Goal: Contribute content: Contribute content

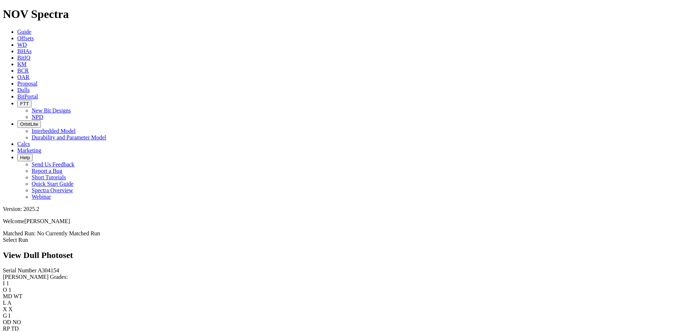
scroll to position [970, 0]
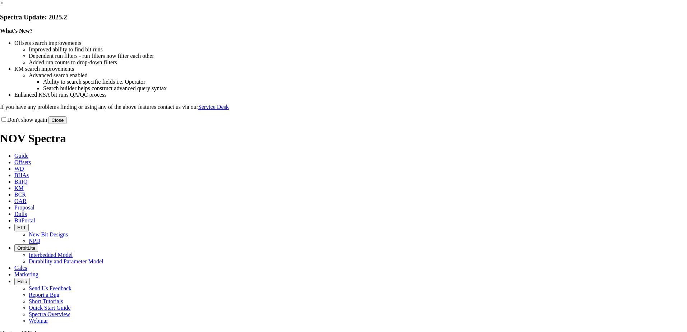
click at [66, 124] on button "Close" at bounding box center [57, 120] width 18 height 8
click at [3, 6] on link "×" at bounding box center [1, 3] width 3 height 6
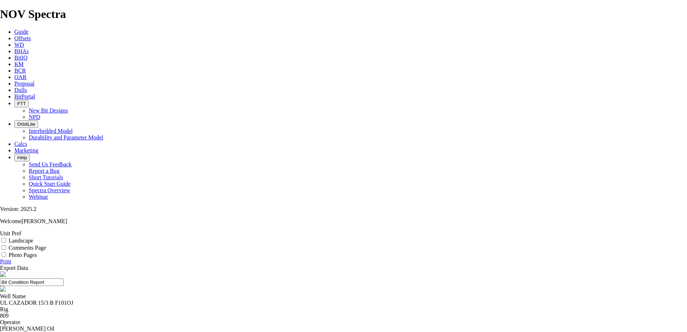
click at [255, 300] on div "UL CAZADOR 15/3 B F101OJ" at bounding box center [343, 303] width 687 height 6
copy div "UL CAZADOR 15/3 B F101OJ"
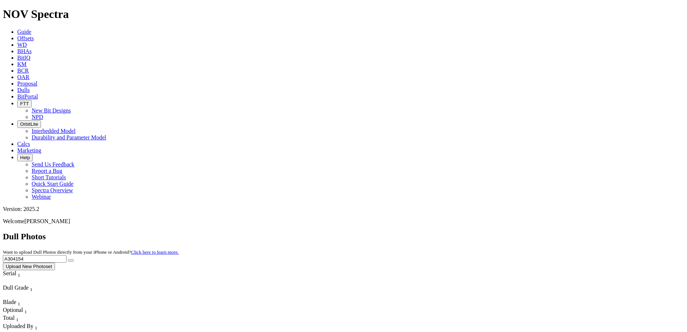
click at [66, 255] on input "A304154" at bounding box center [35, 259] width 64 height 8
type input "A314217"
click at [74, 259] on button "submit" at bounding box center [71, 260] width 6 height 2
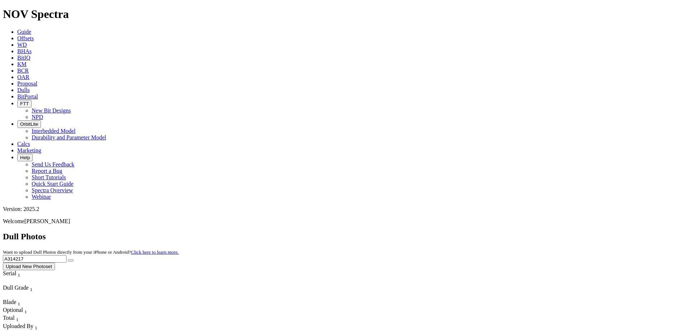
click at [66, 255] on input "A314217" at bounding box center [35, 259] width 64 height 8
click at [55, 263] on button "Upload New Photoset" at bounding box center [29, 267] width 52 height 8
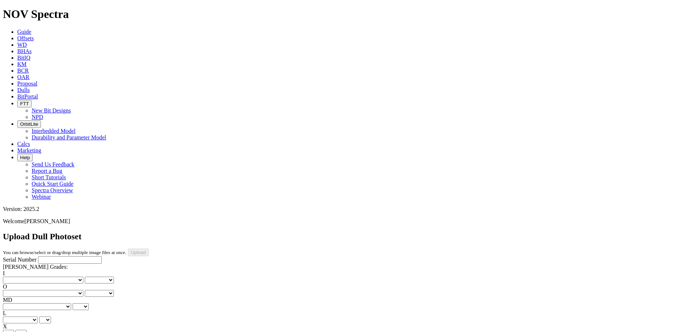
click at [60, 256] on input "Serial Number" at bounding box center [70, 260] width 64 height 8
paste input "A314217"
type input "A314217"
click at [40, 277] on select "No lost, worn or damaged cutters 0 1 2 3 4 5 6 7 8 No diamond table left on any…" at bounding box center [43, 280] width 80 height 7
select select "number:2"
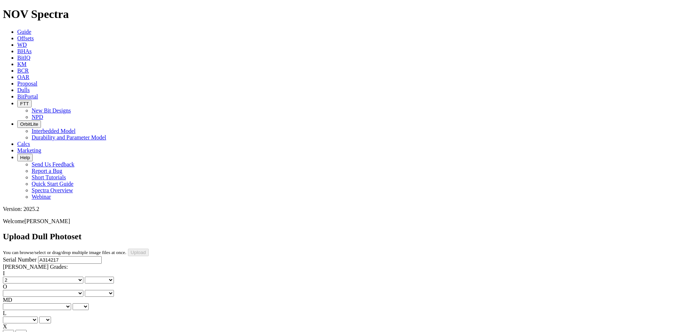
click at [14, 277] on select "No lost, worn or damaged cutters 0 1 2 3 4 5 6 7 8 No diamond table left on any…" at bounding box center [43, 280] width 80 height 7
select select "number:2"
click at [56, 290] on select "No lost, worn or damaged cutters 0 1 2 3 4 5 6 7 8 No diamond table left on any…" at bounding box center [43, 293] width 80 height 7
select select "number:3"
click at [51, 290] on select "No lost, worn or damaged cutters 0 1 2 3 4 5 6 7 8 No diamond table left on any…" at bounding box center [43, 293] width 80 height 7
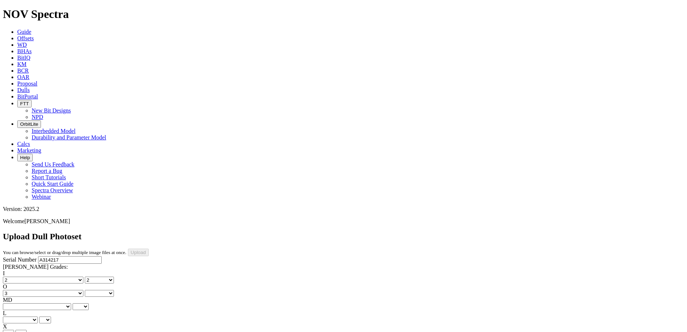
select select "number:3"
click at [27, 303] on select "BF - Bond Failure BT - Broken Teeth/Cutters BU - Balled Up Bit CR - Cored CT - …" at bounding box center [37, 306] width 68 height 7
select select "string:CT"
click at [14, 303] on select "BF - Bond Failure BT - Broken Teeth/Cutters BU - Balled Up Bit CR - Cored CT - …" at bounding box center [37, 306] width 68 height 7
select select "string:CT"
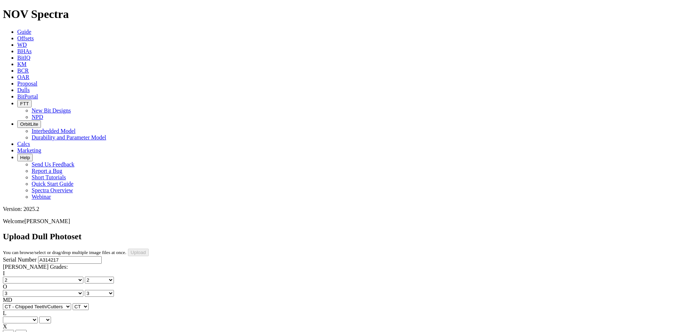
click at [38, 316] on select "A - All C - Cone G - Gauge N - Nose S - Shoulder T - Taper" at bounding box center [20, 319] width 35 height 7
select select "string:S"
click at [38, 316] on select "A - All C - Cone G - Gauge N - Nose S - Shoulder T - Taper" at bounding box center [20, 319] width 35 height 7
select select "string:S"
click at [14, 330] on select "X" at bounding box center [8, 333] width 11 height 7
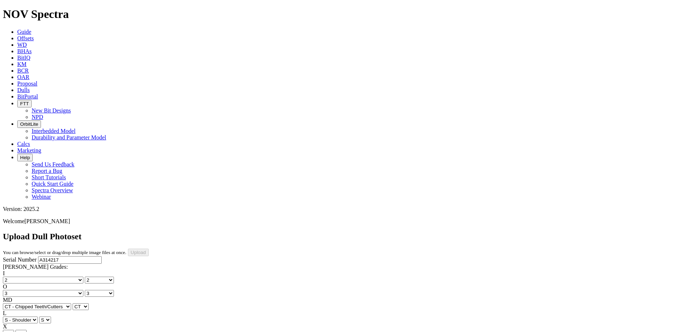
select select "string:X"
click at [14, 330] on select "X" at bounding box center [8, 333] width 11 height 7
select select "string:X"
select select "string:I"
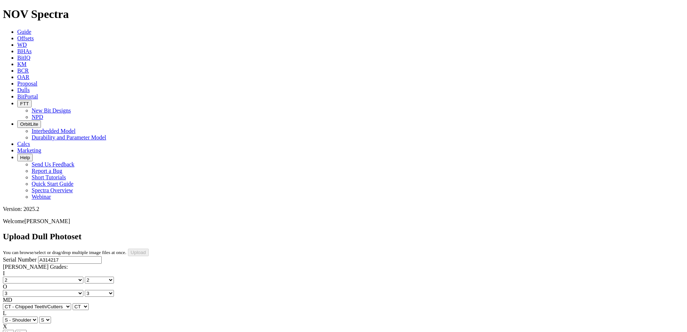
select select "string:I"
select select "string:LT"
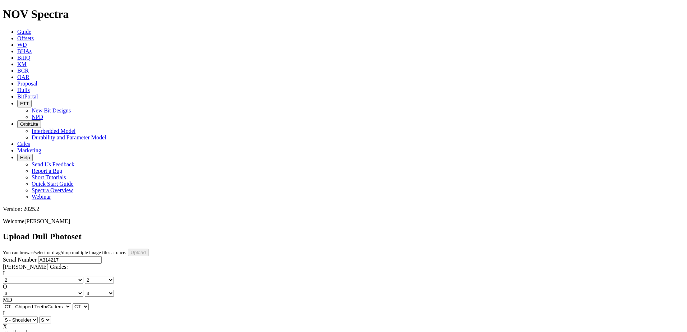
select select "string:LT"
select select "string:_"
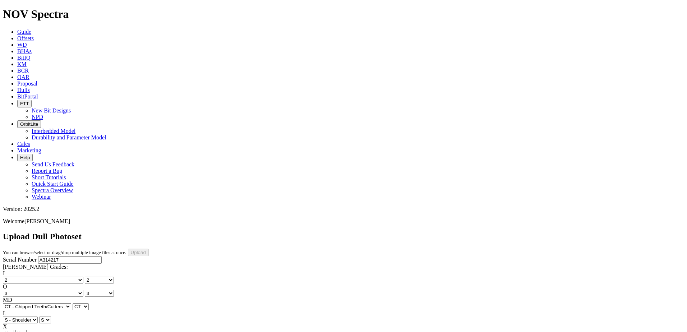
type input "[DATE]"
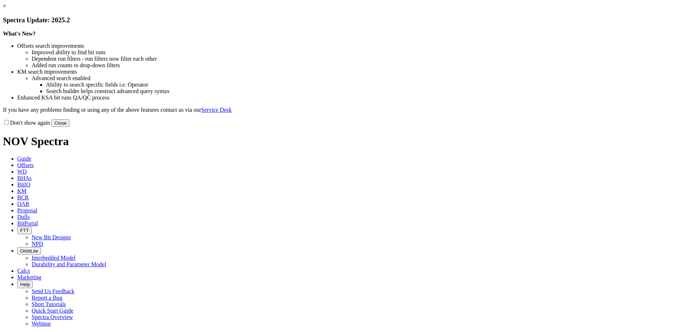
drag, startPoint x: 500, startPoint y: 57, endPoint x: 481, endPoint y: 54, distance: 19.3
click at [6, 9] on link "×" at bounding box center [4, 6] width 3 height 6
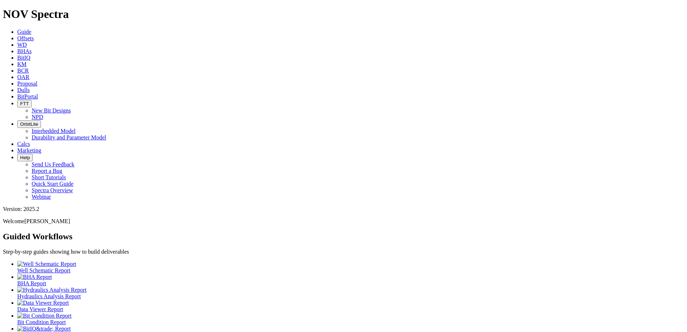
click at [30, 87] on span "Dulls" at bounding box center [23, 90] width 13 height 6
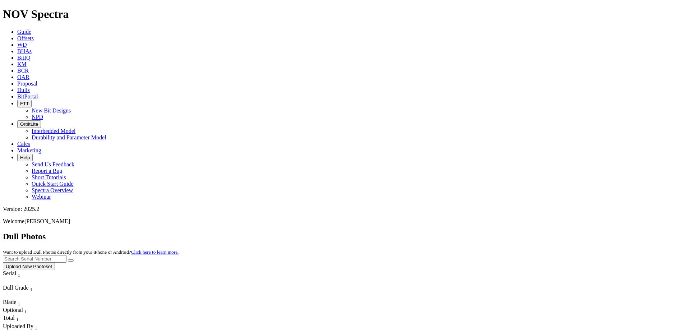
click at [66, 255] on input "text" at bounding box center [35, 259] width 64 height 8
type input "A314217"
click at [74, 259] on button "submit" at bounding box center [71, 260] width 6 height 2
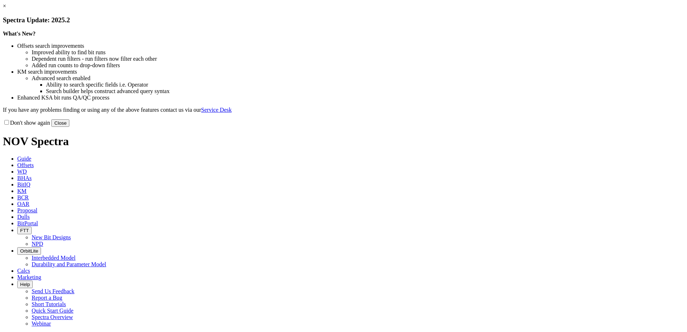
click at [69, 127] on button "Close" at bounding box center [60, 123] width 18 height 8
